Goal: Information Seeking & Learning: Find specific fact

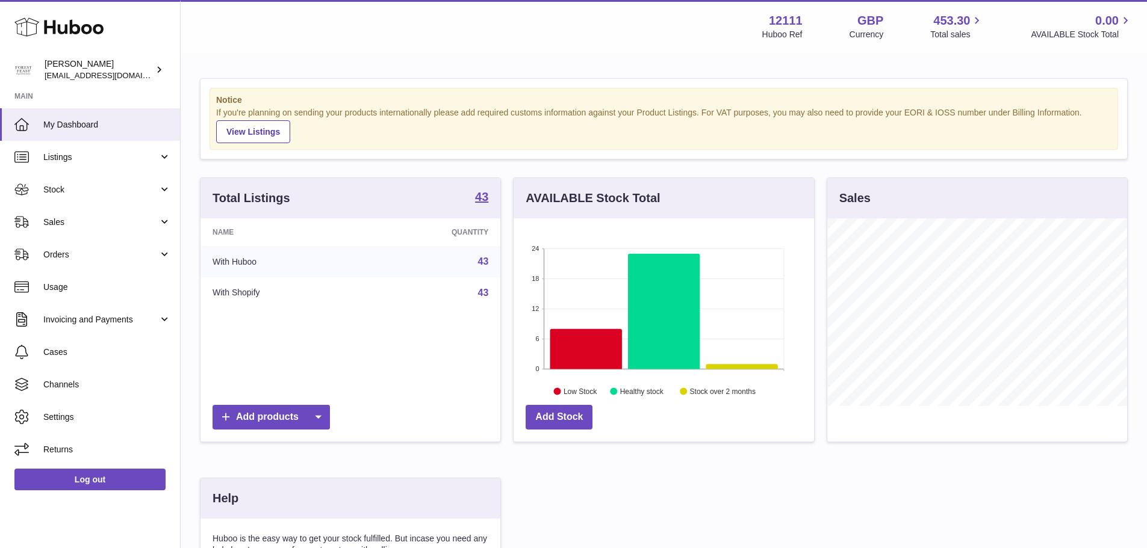
scroll to position [188, 300]
click at [80, 226] on span "Sales" at bounding box center [100, 222] width 115 height 11
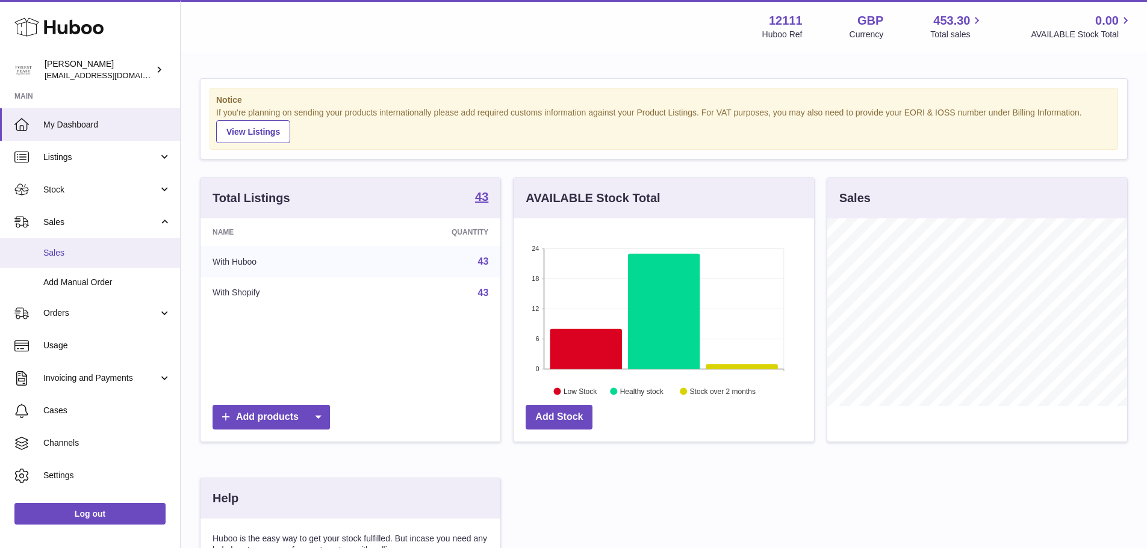
click at [79, 242] on link "Sales" at bounding box center [90, 252] width 180 height 29
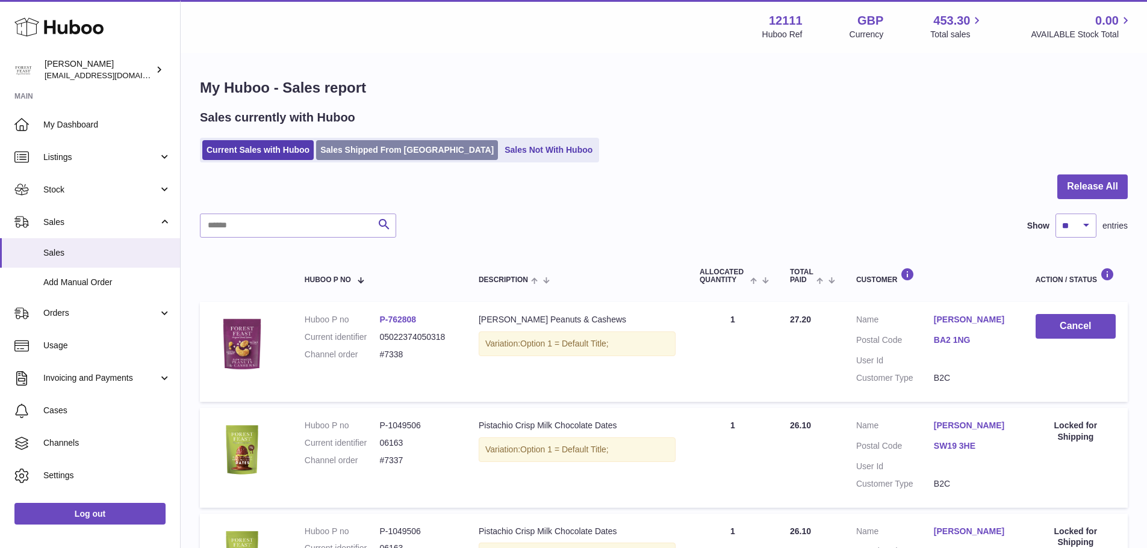
click at [373, 144] on link "Sales Shipped From [GEOGRAPHIC_DATA]" at bounding box center [407, 150] width 182 height 20
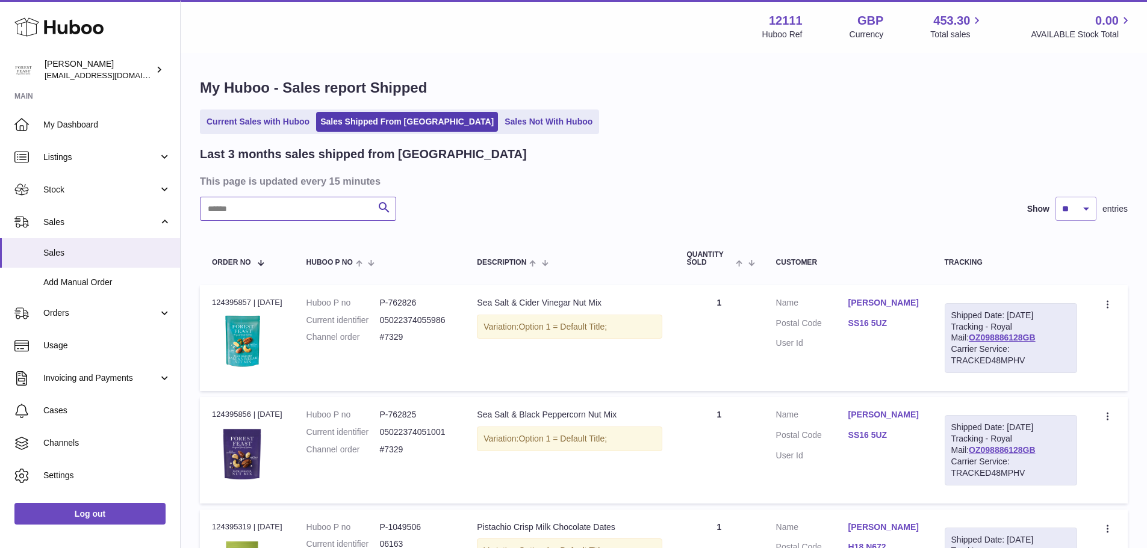
click at [318, 209] on input "text" at bounding box center [298, 209] width 196 height 24
paste input "*****"
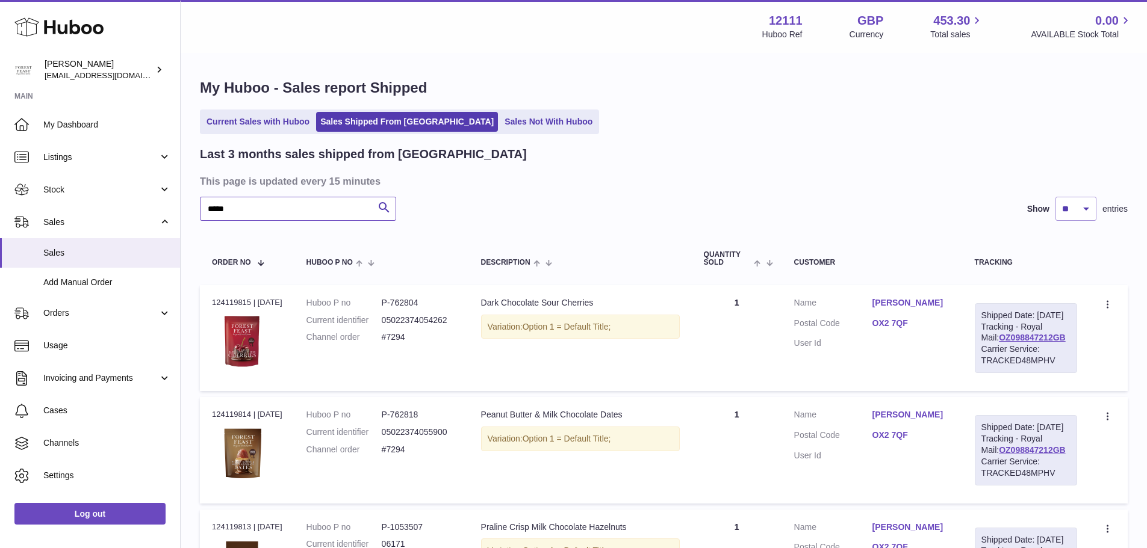
type input "*****"
click at [415, 296] on td "Huboo P no P-762804 Current identifier 05022374054262 Channel order #7294" at bounding box center [381, 338] width 175 height 106
copy dd "762804"
click at [239, 302] on div "Order no 124119815 | [DATE]" at bounding box center [247, 302] width 70 height 11
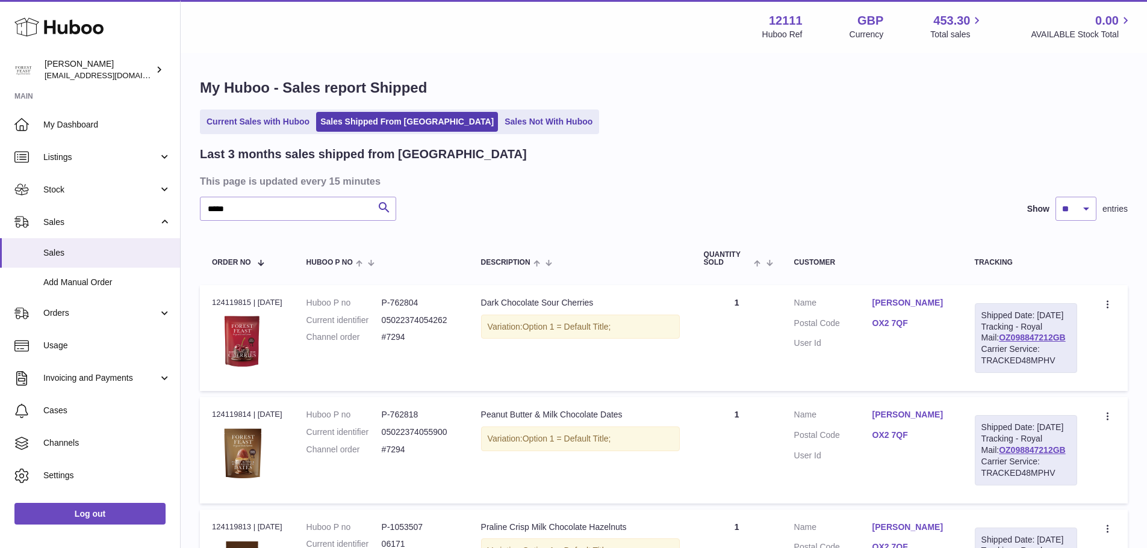
click at [239, 302] on div "Order no 124119815 | [DATE]" at bounding box center [247, 302] width 70 height 11
copy div "124119815"
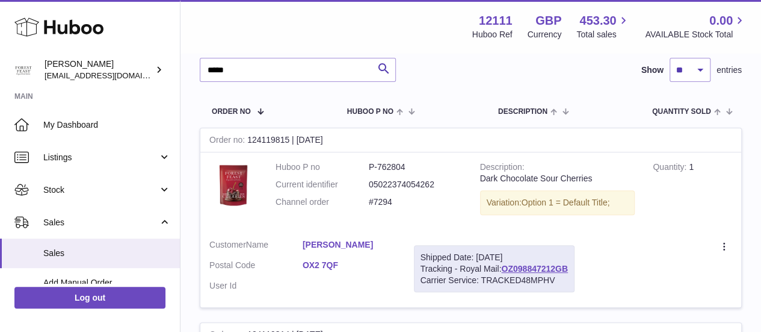
scroll to position [140, 0]
click at [406, 166] on dd "P-762804" at bounding box center [415, 166] width 93 height 11
copy dd "762804"
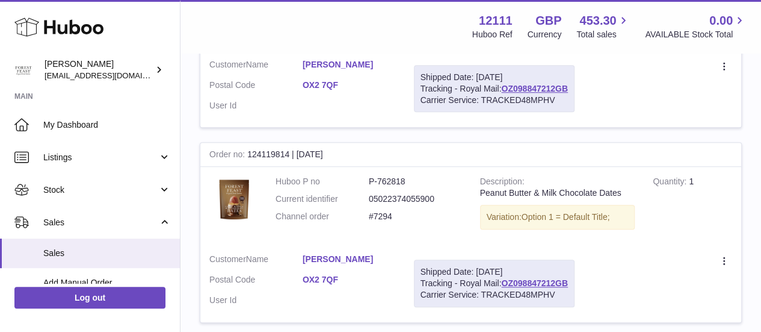
scroll to position [324, 0]
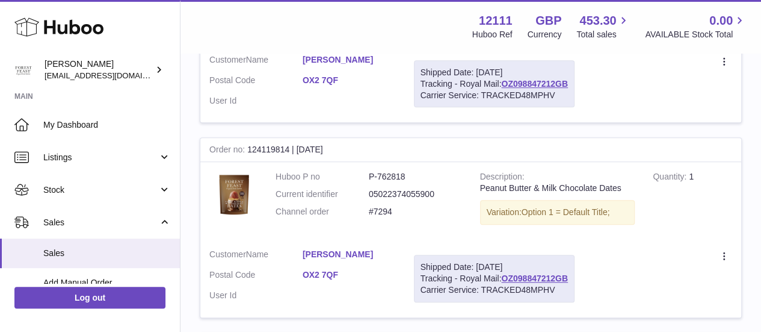
click at [388, 176] on dd "P-762818" at bounding box center [415, 176] width 93 height 11
copy dd "762818"
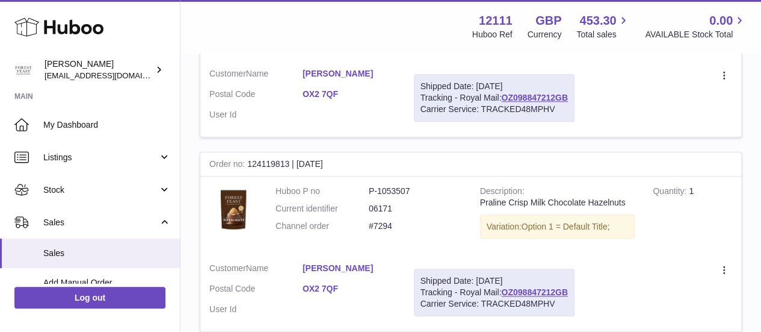
scroll to position [506, 0]
click at [399, 196] on dd "P-1053507" at bounding box center [415, 189] width 93 height 11
copy dd "1053507"
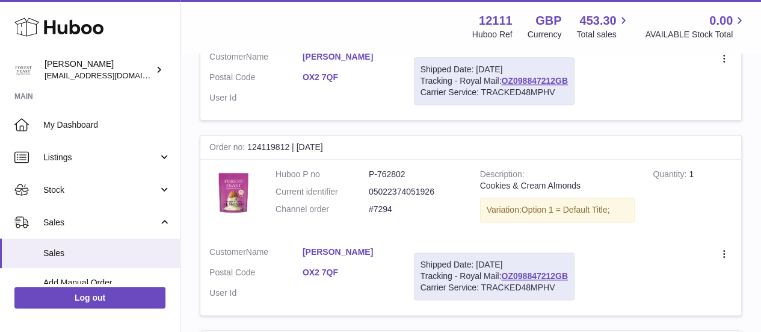
scroll to position [718, 0]
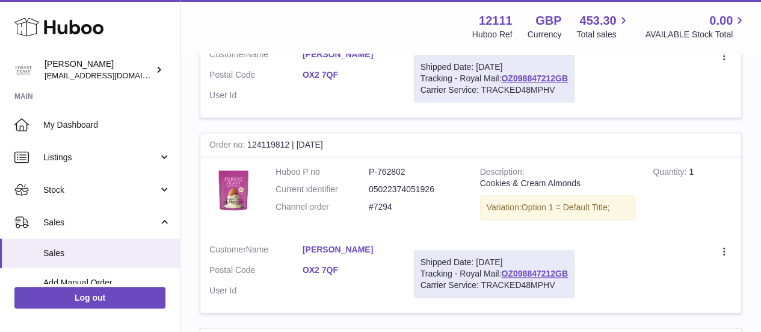
click at [394, 178] on dd "P-762802" at bounding box center [415, 171] width 93 height 11
copy dd "762802"
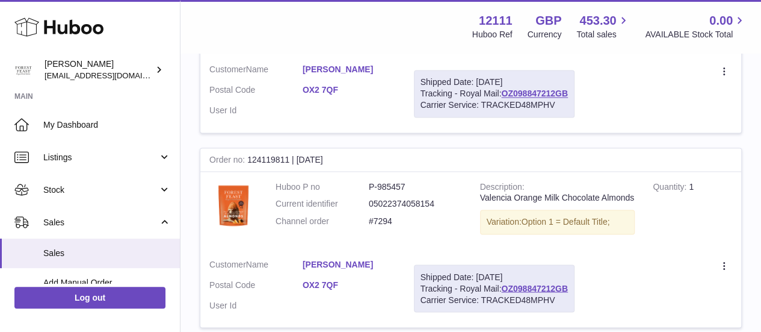
scroll to position [899, 0]
click at [397, 192] on dd "P-985457" at bounding box center [415, 186] width 93 height 11
copy dd "985457"
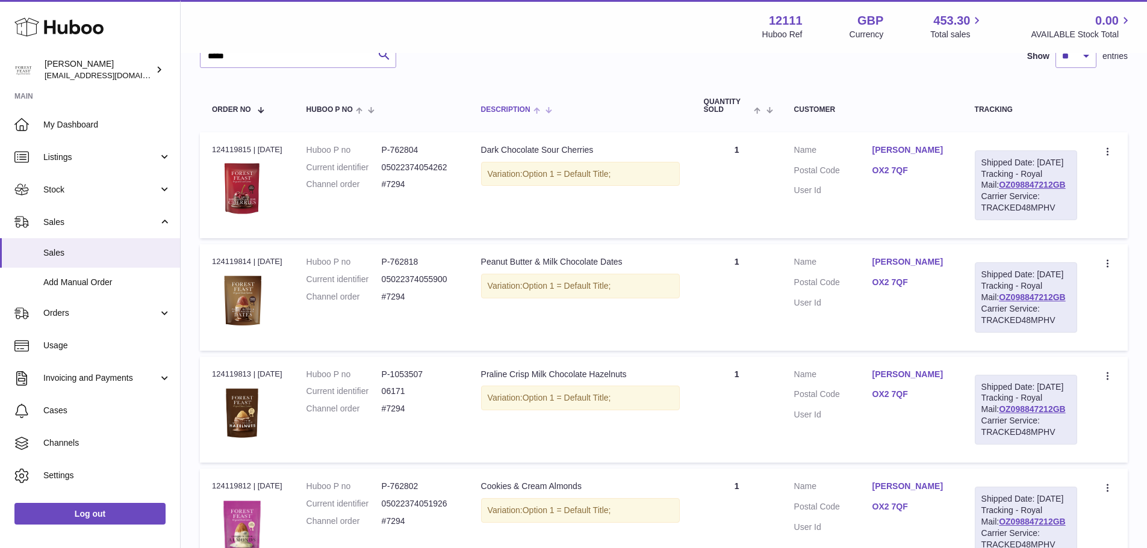
scroll to position [0, 0]
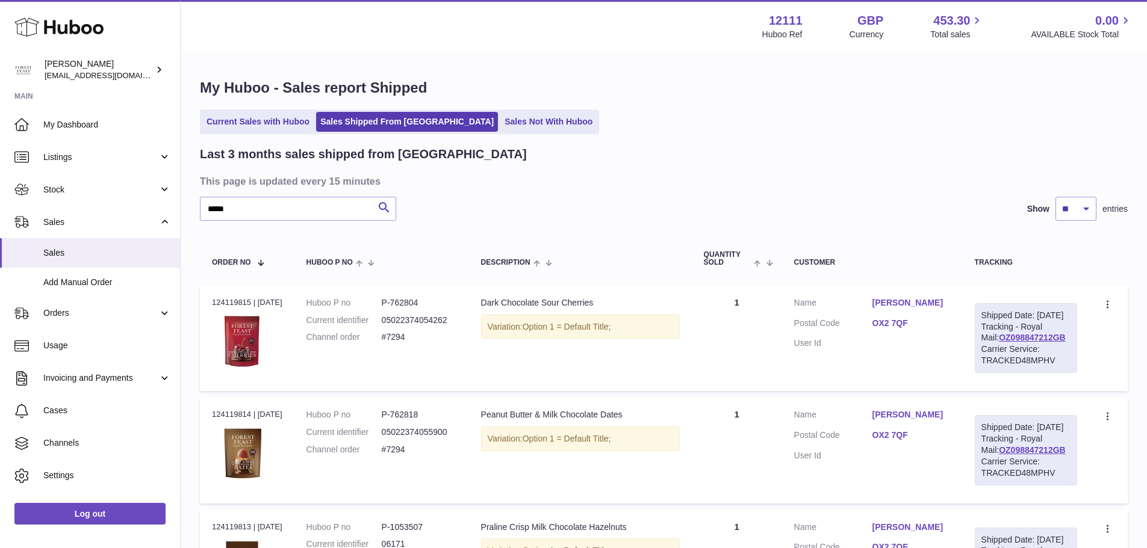
drag, startPoint x: 482, startPoint y: 301, endPoint x: 612, endPoint y: 306, distance: 130.1
click at [612, 306] on div "Dark Chocolate Sour Cherries" at bounding box center [580, 302] width 199 height 11
copy div "Dark Chocolate Sour Cherries"
click at [406, 305] on dd "P-762804" at bounding box center [419, 302] width 75 height 11
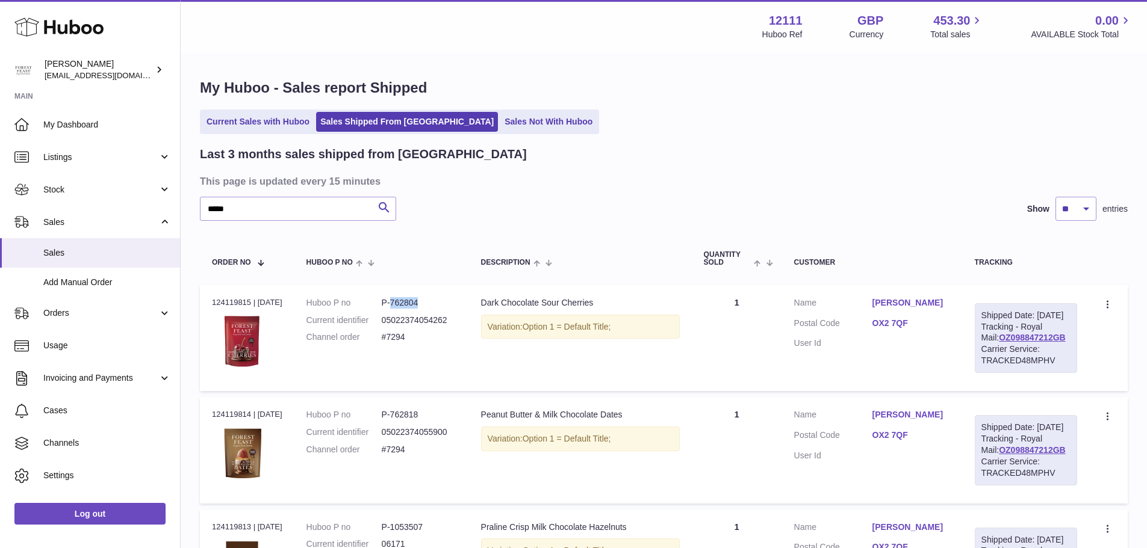
copy dd "762804"
